Goal: Information Seeking & Learning: Learn about a topic

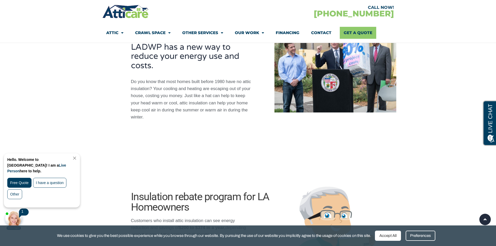
scroll to position [200, 0]
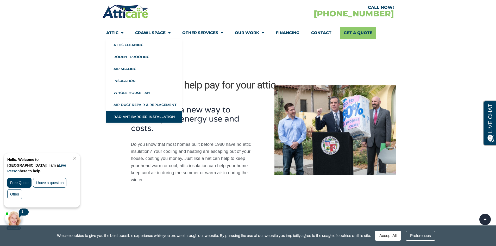
click at [136, 112] on link "Radiant Barrier Installation" at bounding box center [143, 117] width 75 height 12
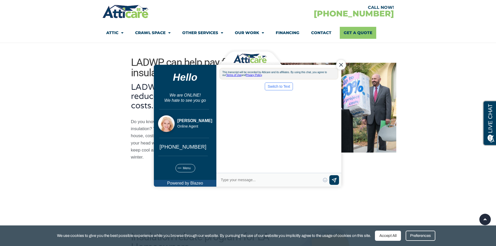
scroll to position [226, 0]
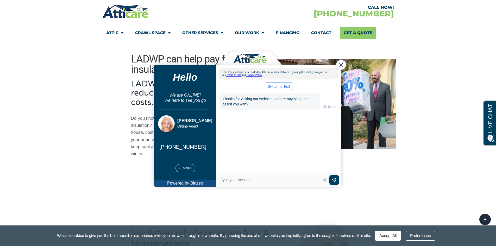
drag, startPoint x: 341, startPoint y: 65, endPoint x: 277, endPoint y: 101, distance: 73.3
click at [341, 65] on div "Close Chat" at bounding box center [341, 65] width 10 height 10
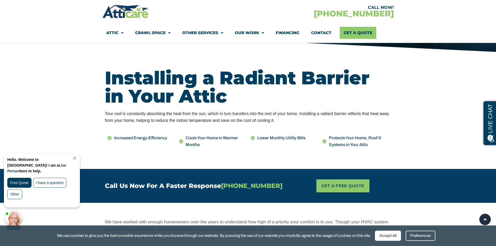
scroll to position [130, 0]
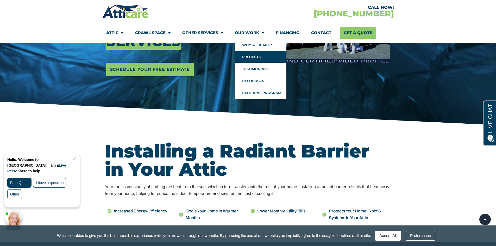
click at [242, 59] on link "Projects" at bounding box center [261, 57] width 52 height 12
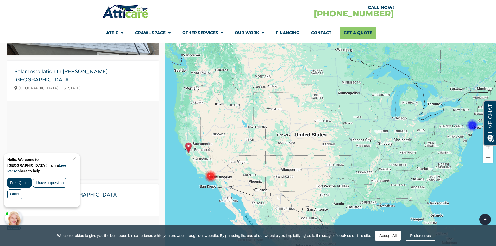
scroll to position [520, 0]
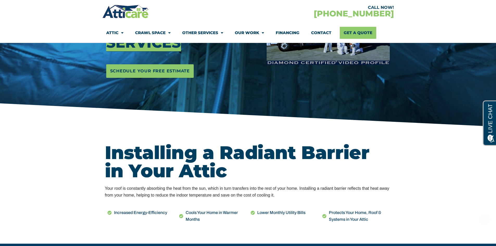
scroll to position [130, 0]
